Goal: Task Accomplishment & Management: Complete application form

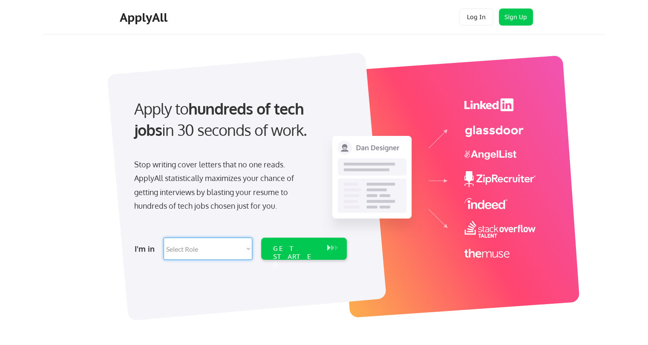
click at [247, 249] on select "Select Role Software Engineering Product Management Customer Success Sales UI/U…" at bounding box center [208, 249] width 89 height 22
select select ""sales""
click at [164, 238] on select "Select Role Software Engineering Product Management Customer Success Sales UI/U…" at bounding box center [208, 249] width 89 height 22
select select ""sales""
click at [297, 246] on div "GET STARTED" at bounding box center [296, 257] width 46 height 25
